Goal: Transaction & Acquisition: Purchase product/service

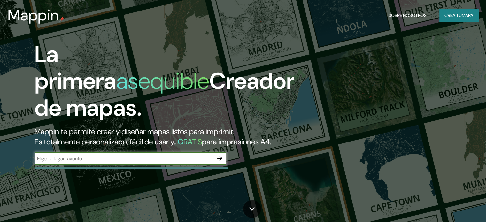
click at [446, 15] on font "Crea tu" at bounding box center [452, 15] width 17 height 6
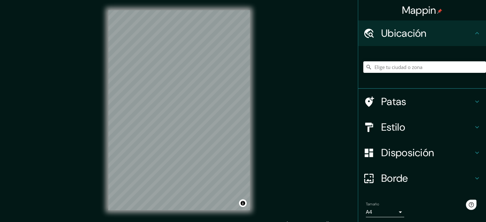
click at [391, 60] on div at bounding box center [424, 67] width 123 height 32
click at [393, 63] on input "Elige tu ciudad o zona" at bounding box center [424, 66] width 123 height 11
type input "[GEOGRAPHIC_DATA], [GEOGRAPHIC_DATA], [GEOGRAPHIC_DATA]"
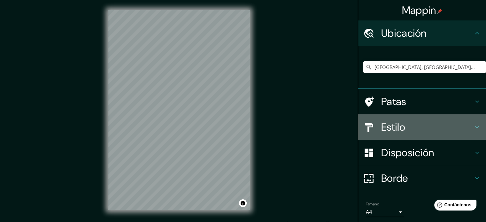
click at [425, 125] on h4 "Estilo" at bounding box center [427, 127] width 92 height 13
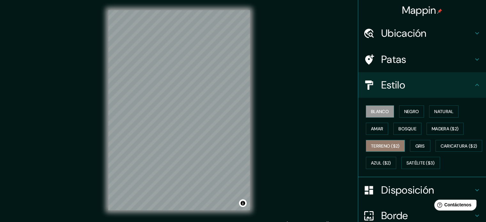
click at [377, 149] on font "Terreno ($2)" at bounding box center [385, 146] width 29 height 8
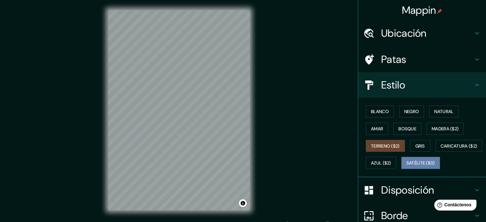
click at [406, 166] on font "Satélite ($3)" at bounding box center [420, 163] width 28 height 6
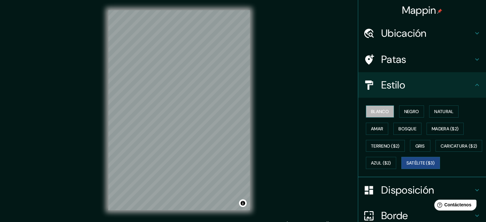
click at [379, 109] on font "Blanco" at bounding box center [380, 112] width 18 height 6
click at [409, 108] on font "Negro" at bounding box center [411, 111] width 15 height 8
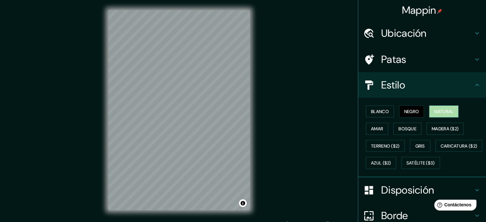
click at [429, 110] on button "Natural" at bounding box center [443, 111] width 29 height 12
click at [402, 129] on font "Bosque" at bounding box center [407, 129] width 18 height 6
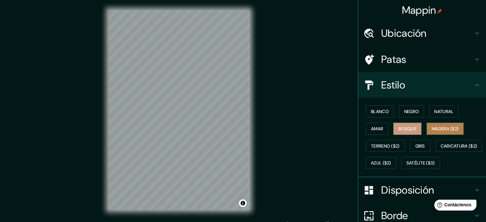
click at [438, 132] on font "Madera ($2)" at bounding box center [444, 129] width 27 height 8
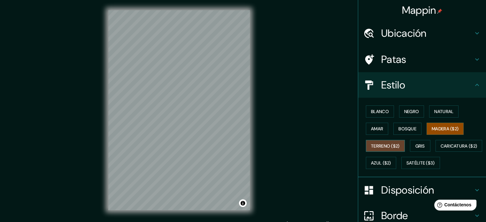
click at [390, 143] on font "Terreno ($2)" at bounding box center [385, 146] width 29 height 6
click at [416, 143] on font "Gris" at bounding box center [420, 146] width 10 height 6
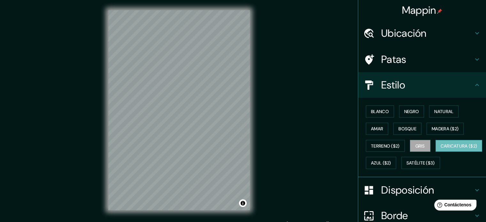
click at [435, 152] on button "Caricatura ($2)" at bounding box center [458, 146] width 47 height 12
click at [415, 148] on font "Gris" at bounding box center [420, 146] width 10 height 8
